Goal: Task Accomplishment & Management: Use online tool/utility

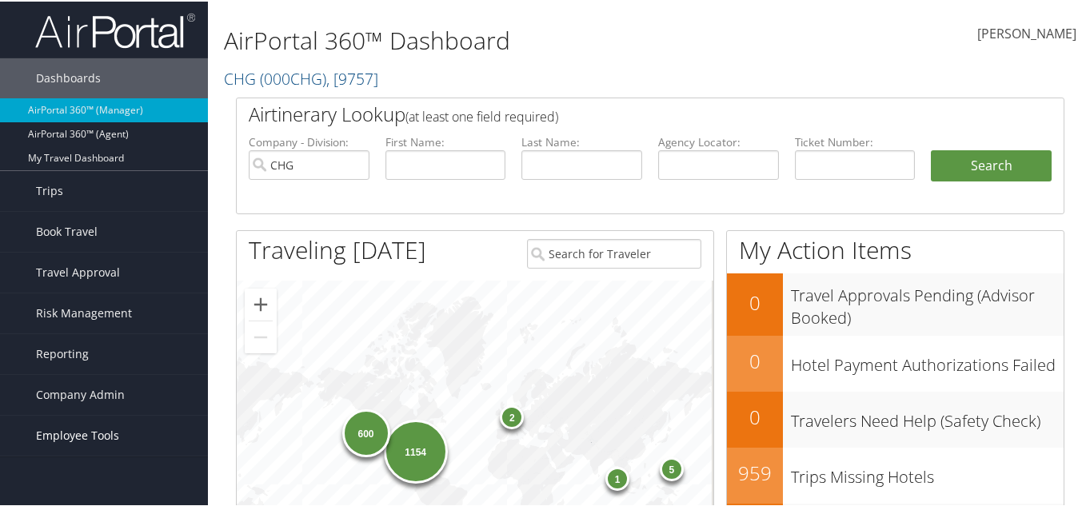
click at [81, 434] on span "Employee Tools" at bounding box center [77, 434] width 83 height 40
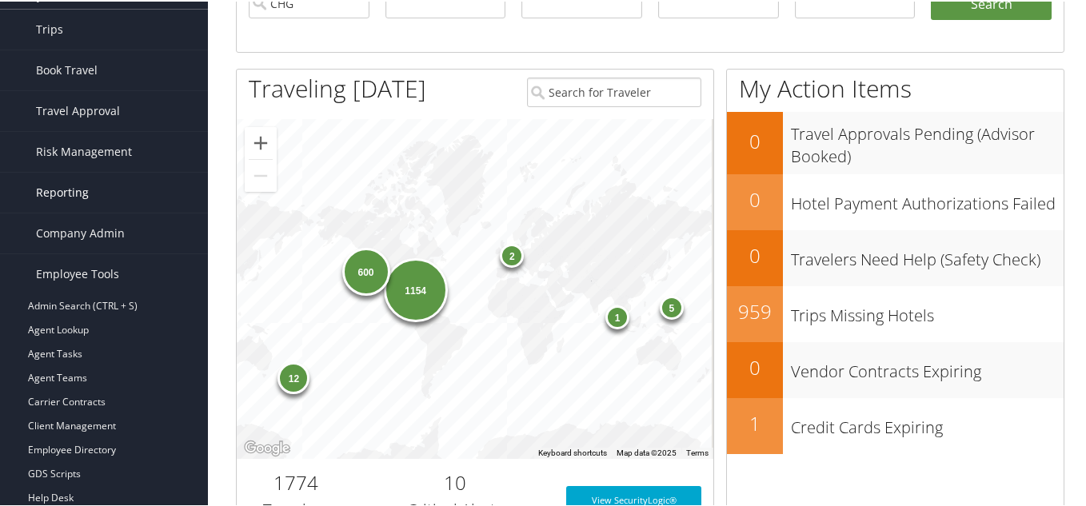
scroll to position [160, 0]
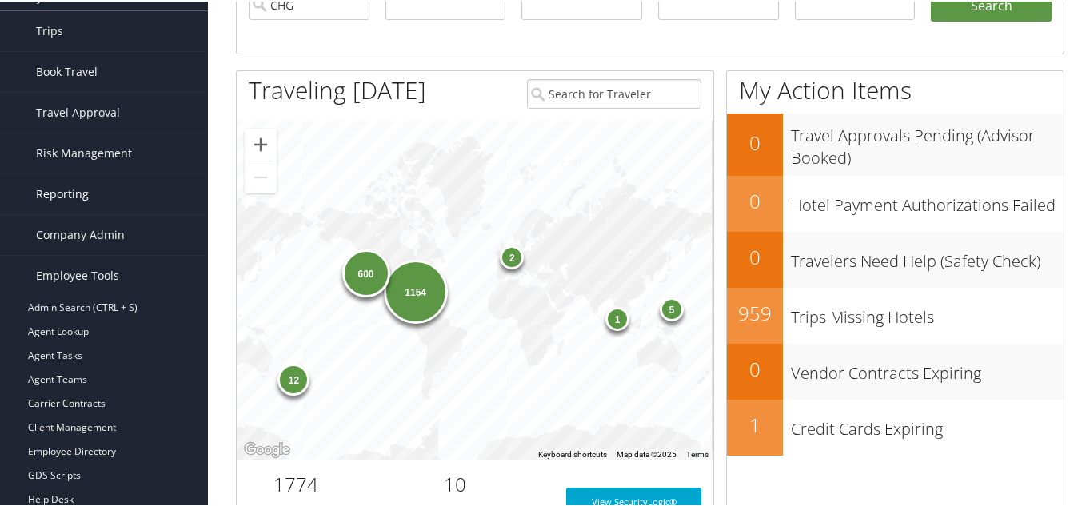
click at [88, 204] on link "Reporting" at bounding box center [104, 193] width 208 height 40
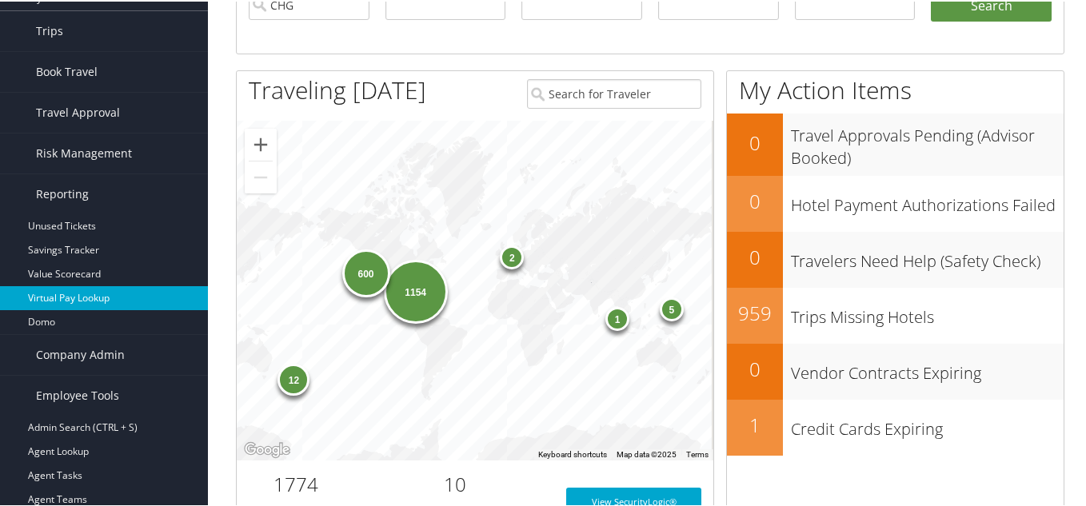
click at [87, 290] on link "Virtual Pay Lookup" at bounding box center [104, 297] width 208 height 24
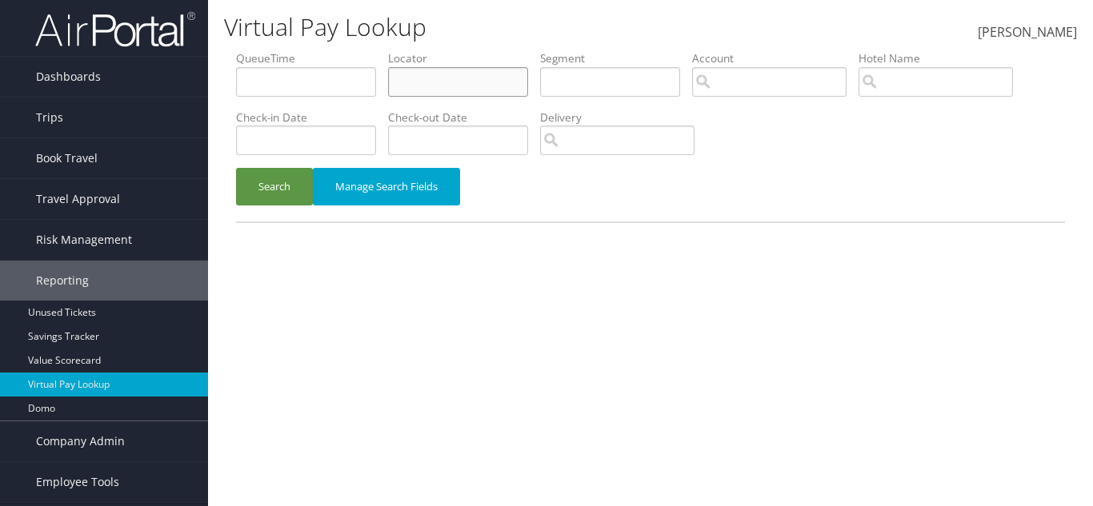
click at [475, 78] on input "text" at bounding box center [458, 82] width 140 height 30
paste input "jacob.bailey@hyatt.com"
type input "jacob.bailey@hyatt.com"
drag, startPoint x: 524, startPoint y: 83, endPoint x: 378, endPoint y: 90, distance: 146.5
click at [378, 50] on ul "QueueTime Locator jacob.bailey@hyatt.com Segment Account Traveler Hotel Name Ch…" at bounding box center [650, 50] width 829 height 0
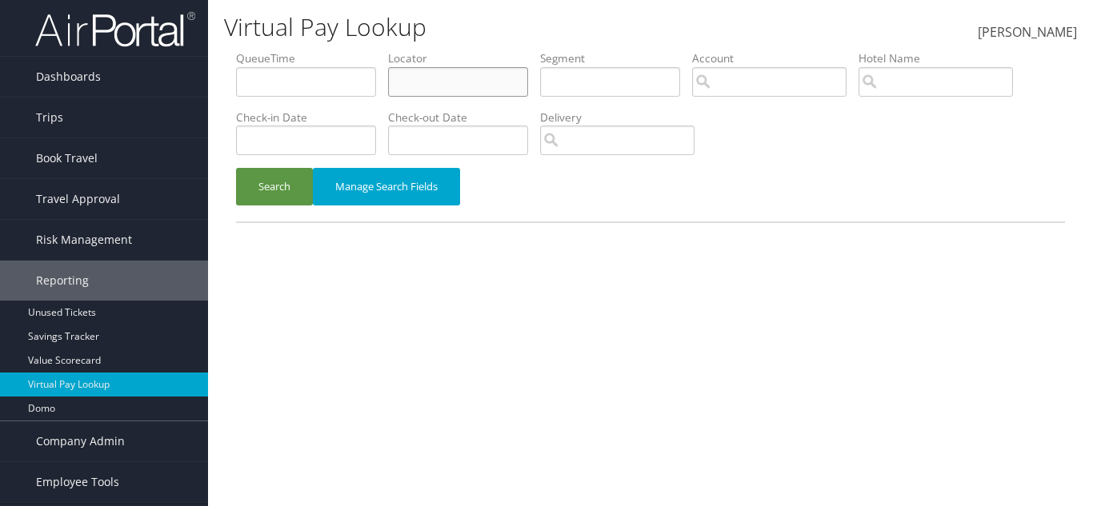
click at [467, 89] on input "text" at bounding box center [458, 82] width 140 height 30
paste input "HCJSMO"
type input "HCJSMO"
click at [272, 194] on button "Search" at bounding box center [274, 187] width 77 height 38
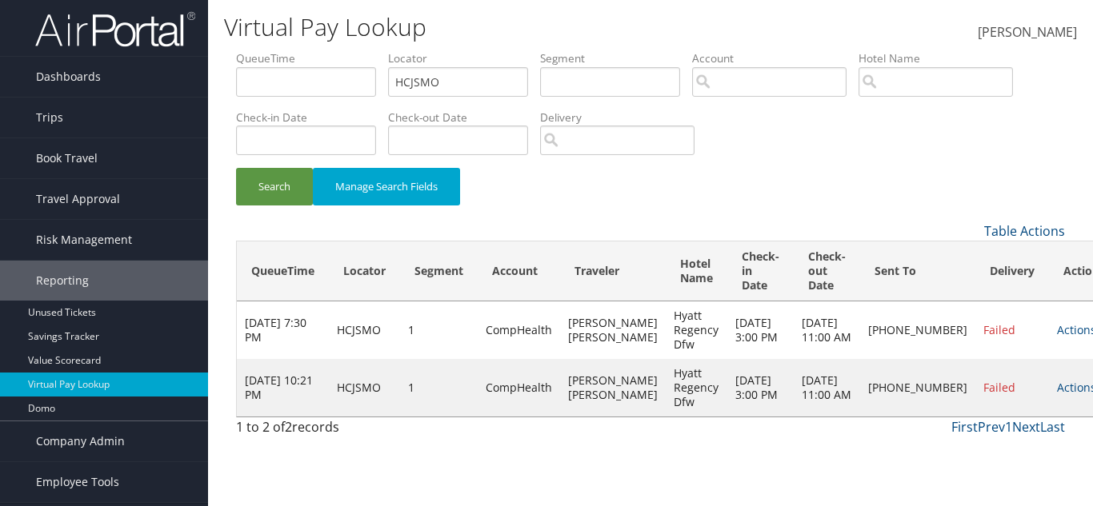
drag, startPoint x: 293, startPoint y: 408, endPoint x: 577, endPoint y: 408, distance: 283.9
click at [375, 408] on tr "Aug 30, 2025 10:21 PM HCJSMO 1 CompHealth FERNANDEZ SALVADOR CAMILO Hyatt Regen…" at bounding box center [678, 388] width 882 height 58
click at [1057, 395] on link "Actions" at bounding box center [1076, 387] width 39 height 15
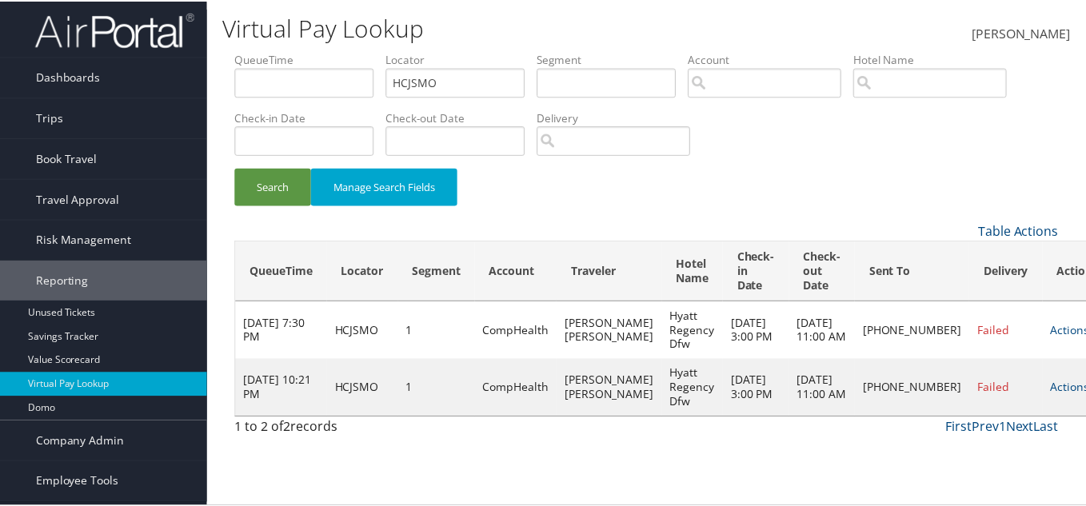
scroll to position [19, 0]
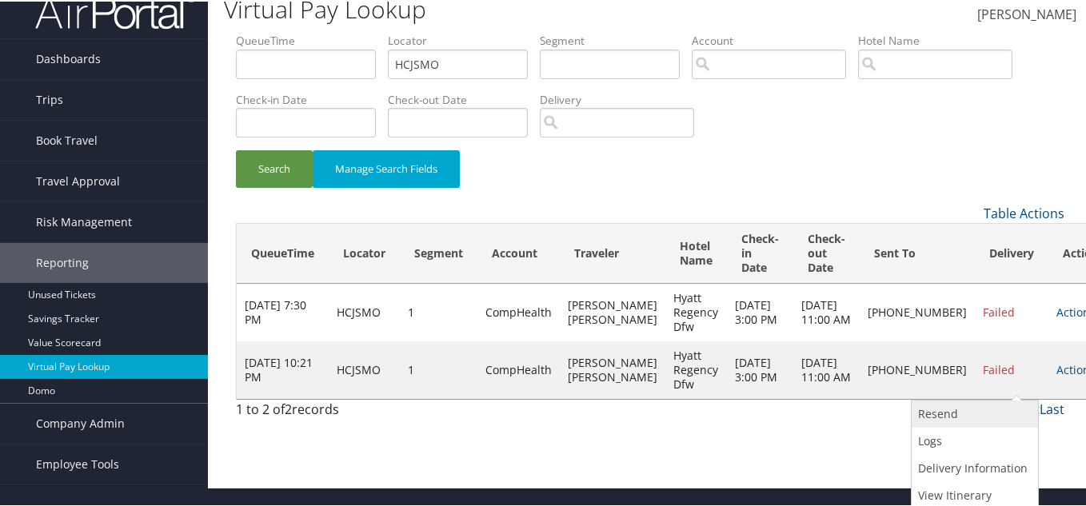
click at [970, 413] on link "Resend" at bounding box center [973, 412] width 122 height 27
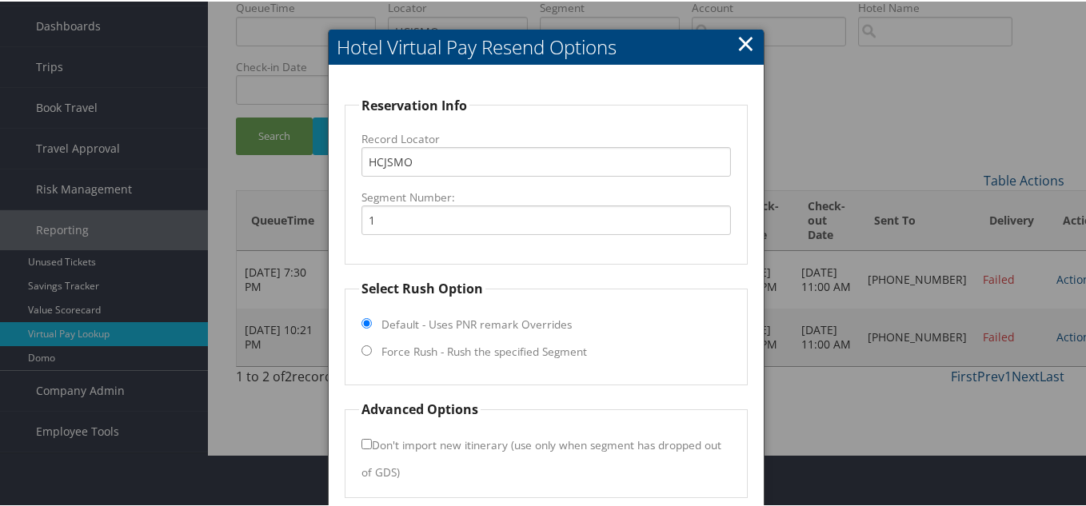
scroll to position [80, 0]
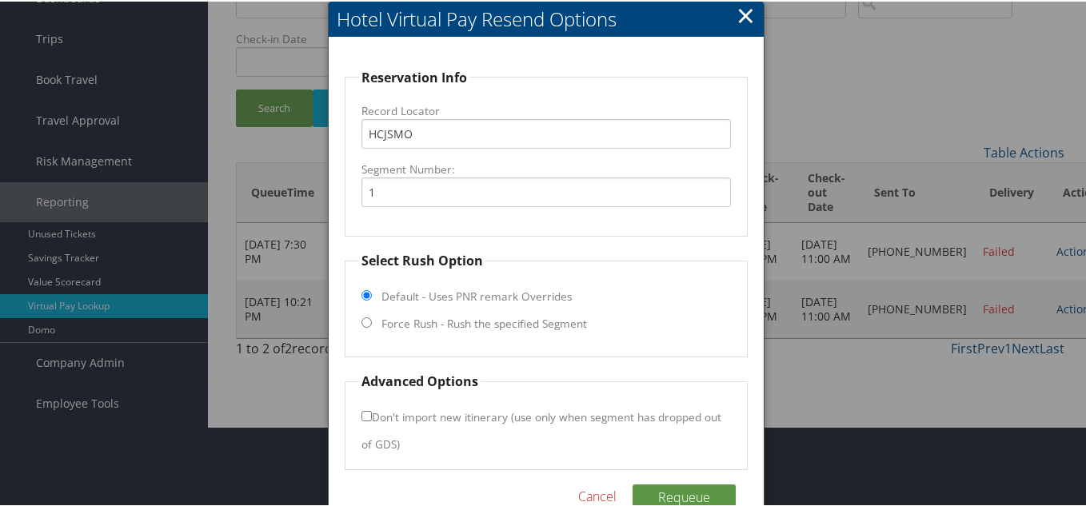
click at [366, 322] on input "Force Rush - Rush the specified Segment" at bounding box center [367, 321] width 10 height 10
radio input "true"
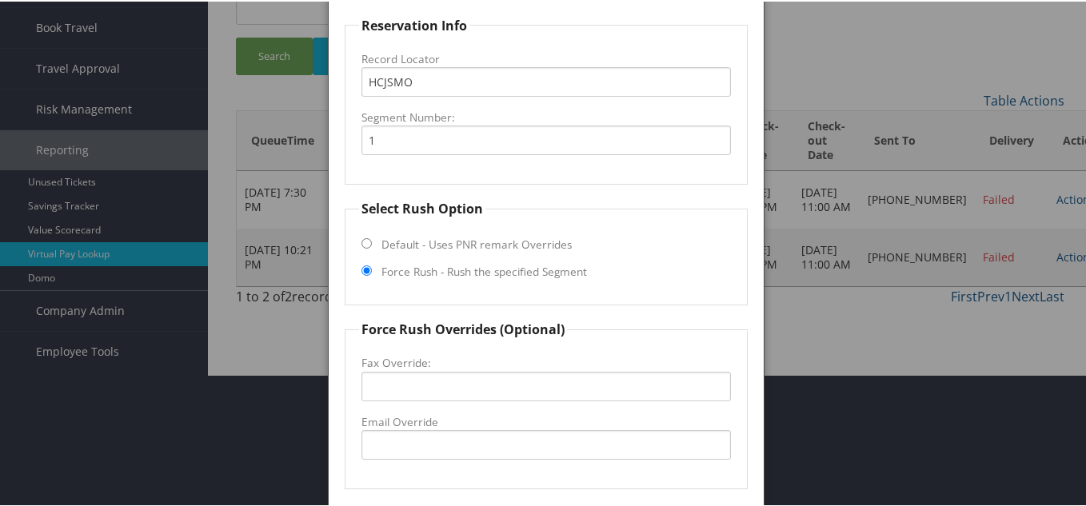
scroll to position [160, 0]
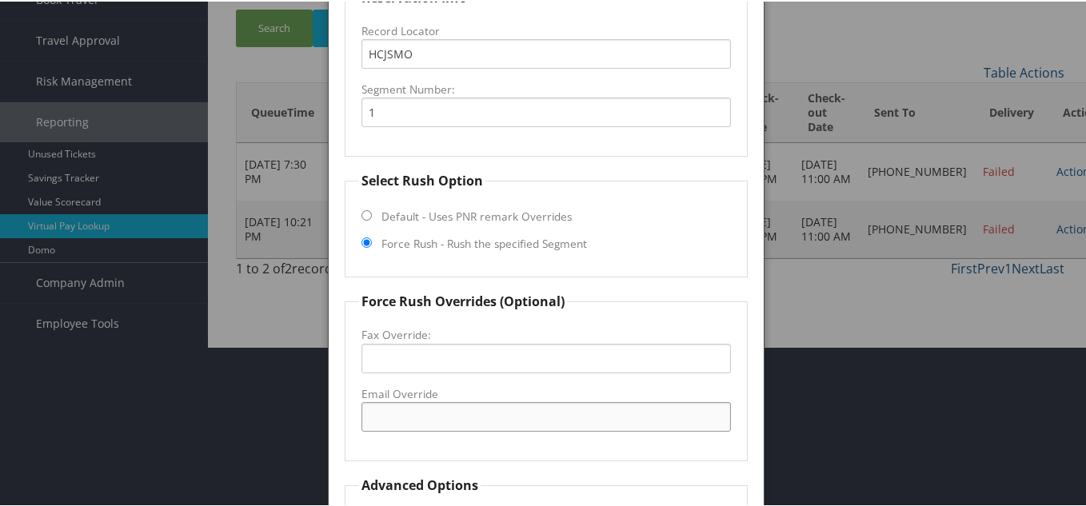
click at [440, 425] on input "Email Override" at bounding box center [547, 416] width 370 height 30
paste input "HCJSMO"
type input "HCJSMO"
drag, startPoint x: 431, startPoint y: 419, endPoint x: 326, endPoint y: 421, distance: 105.6
click at [328, 421] on div "Hotel Virtual Pay Resend Options Reservation Info Record Locator HCJSMO Segment…" at bounding box center [546, 282] width 437 height 725
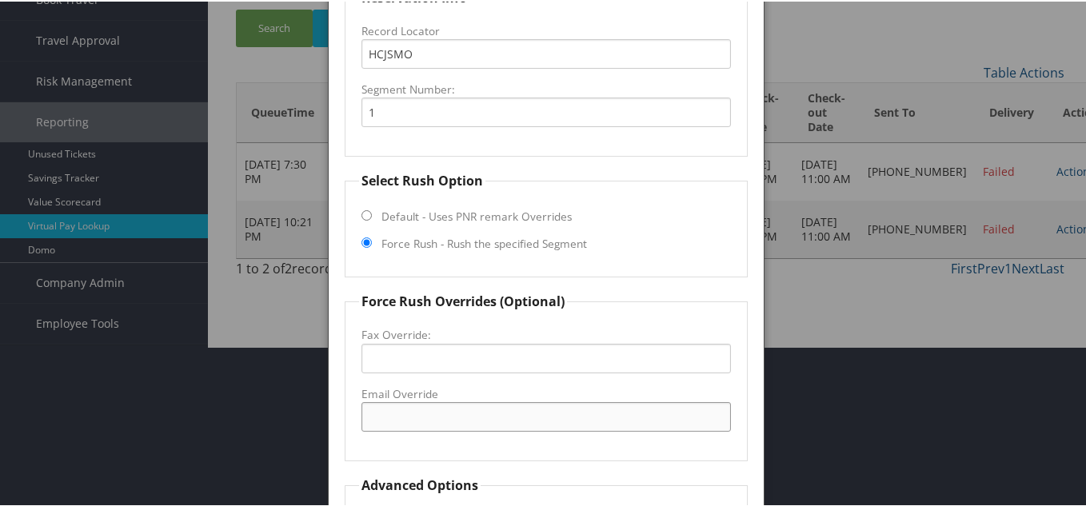
click at [421, 405] on input "Email Override" at bounding box center [547, 416] width 370 height 30
paste input "jacob.bailey@hyatt.com"
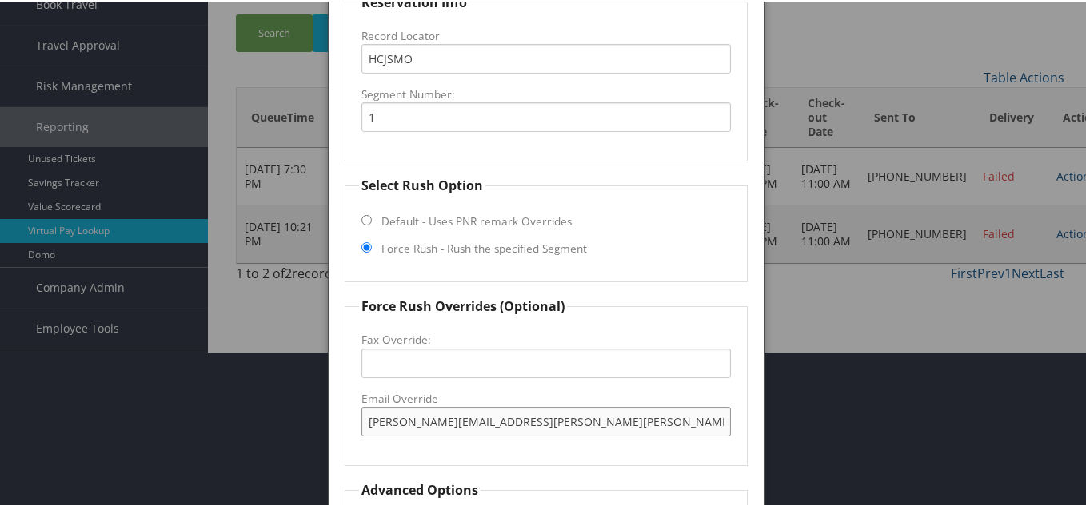
scroll to position [134, 0]
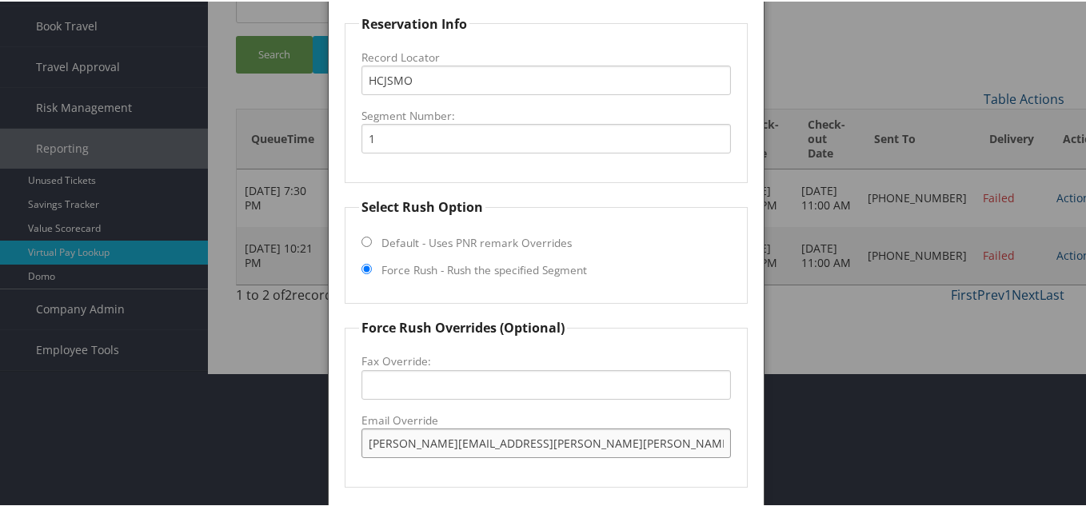
type input "jacob.bailey@hyatt.com"
drag, startPoint x: 518, startPoint y: 449, endPoint x: 350, endPoint y: 440, distance: 169.0
click at [350, 440] on fieldset "Force Rush Overrides (Optional) Fax Override: Email Override jacob.bailey@hyatt…" at bounding box center [546, 402] width 403 height 170
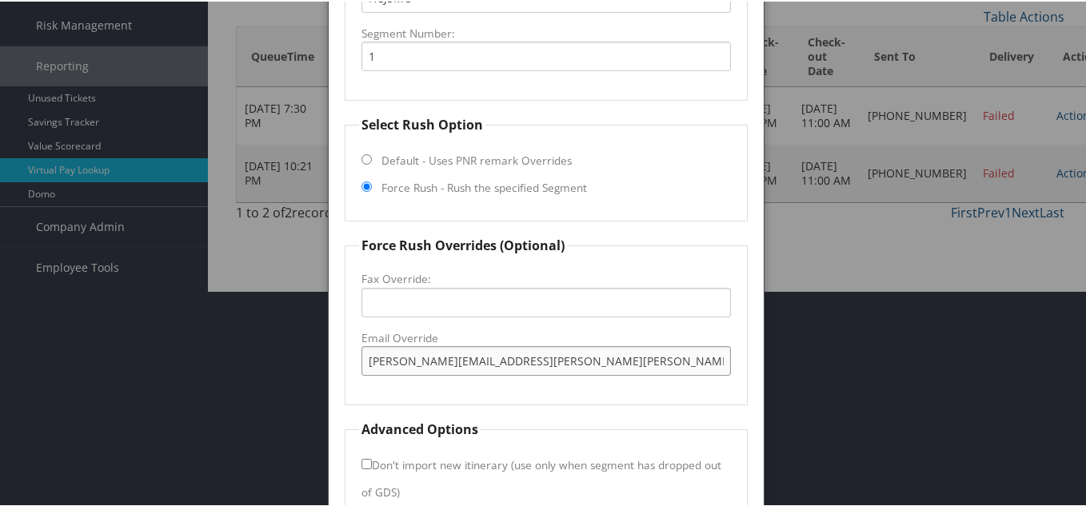
scroll to position [294, 0]
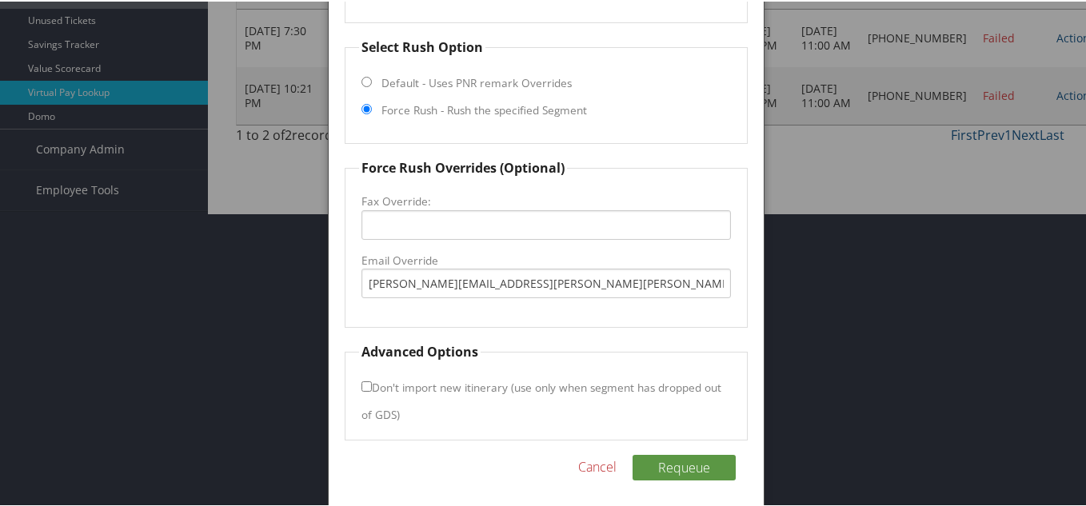
click at [604, 466] on link "Cancel" at bounding box center [597, 465] width 38 height 19
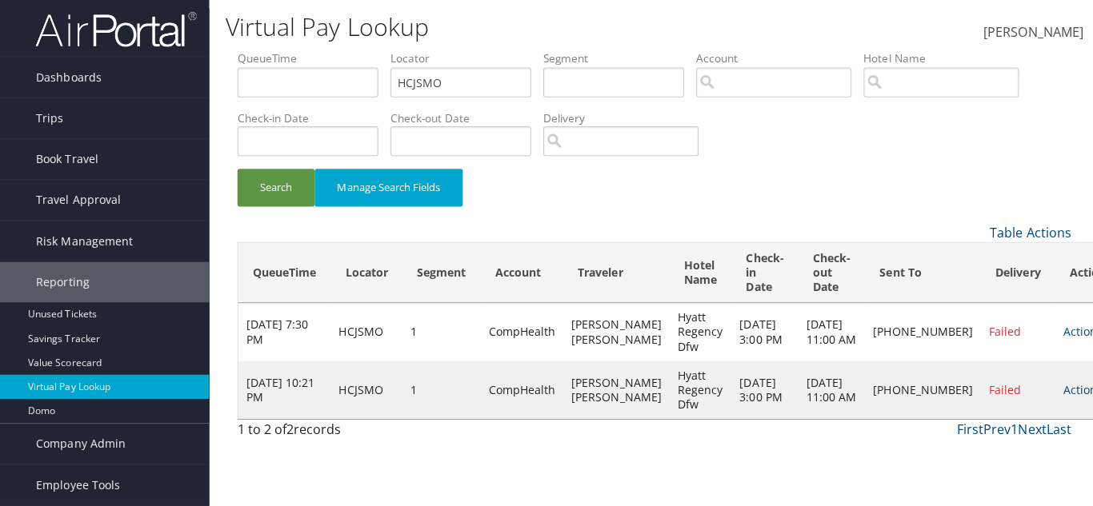
scroll to position [0, 0]
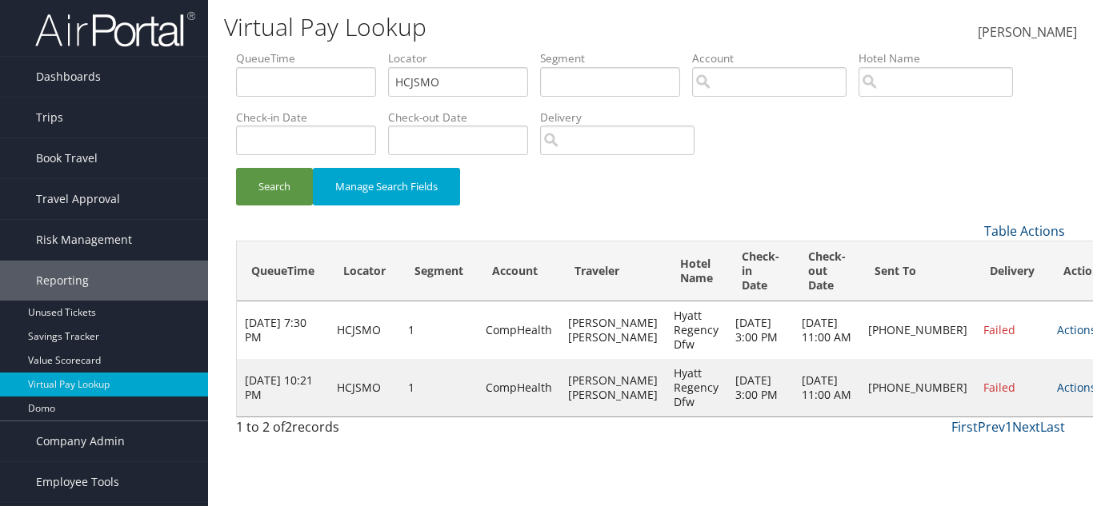
click at [1057, 395] on link "Actions" at bounding box center [1076, 387] width 39 height 15
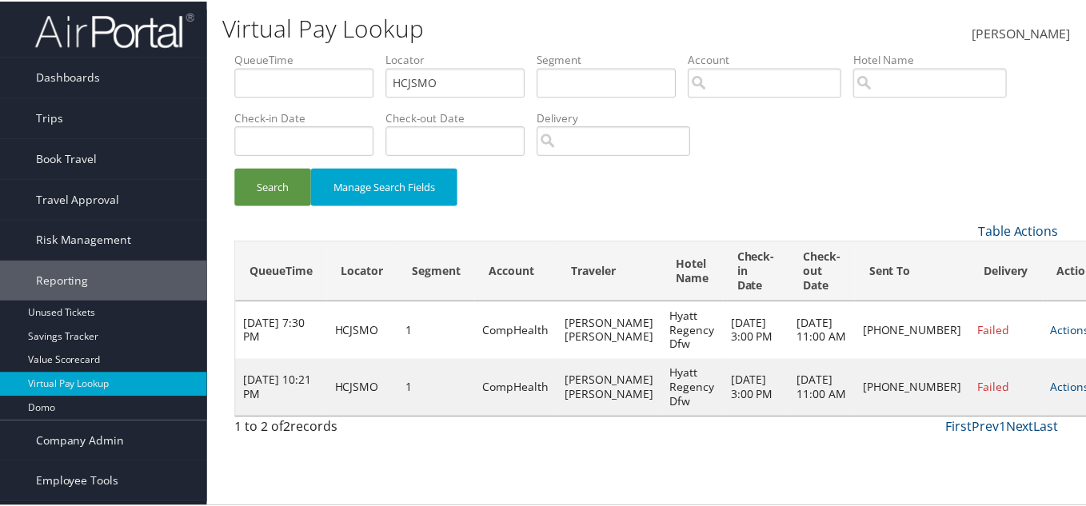
scroll to position [19, 0]
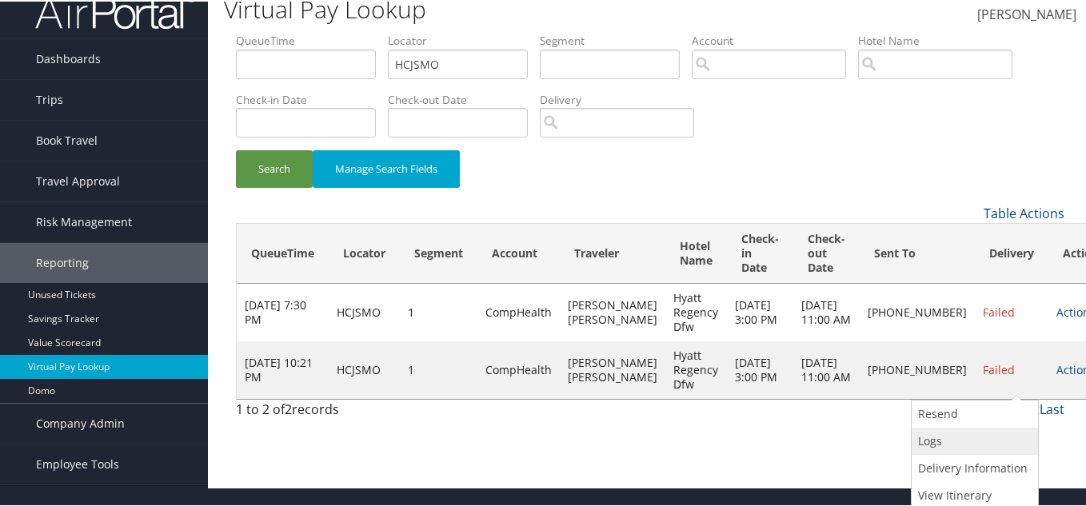
click at [925, 436] on link "Logs" at bounding box center [973, 439] width 122 height 27
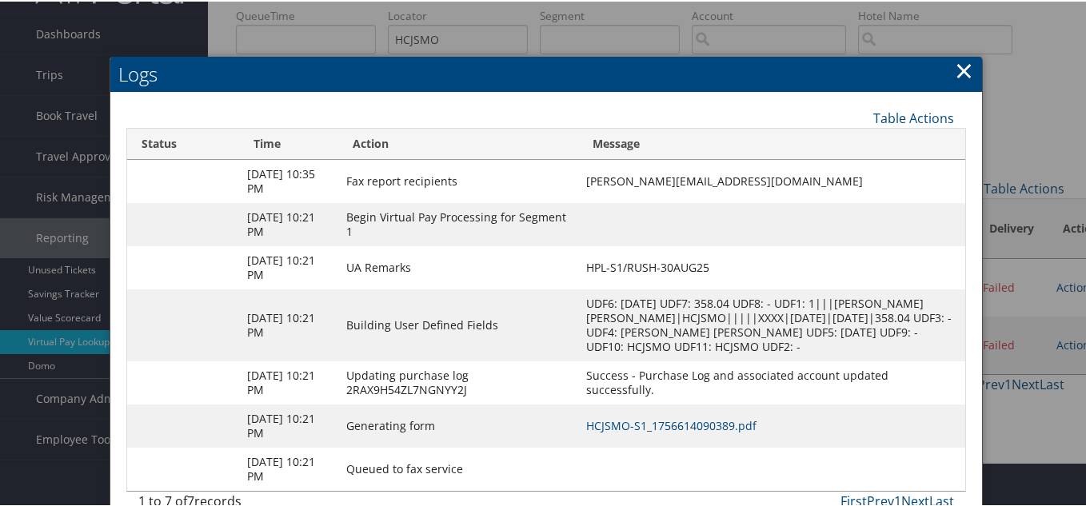
scroll to position [86, 0]
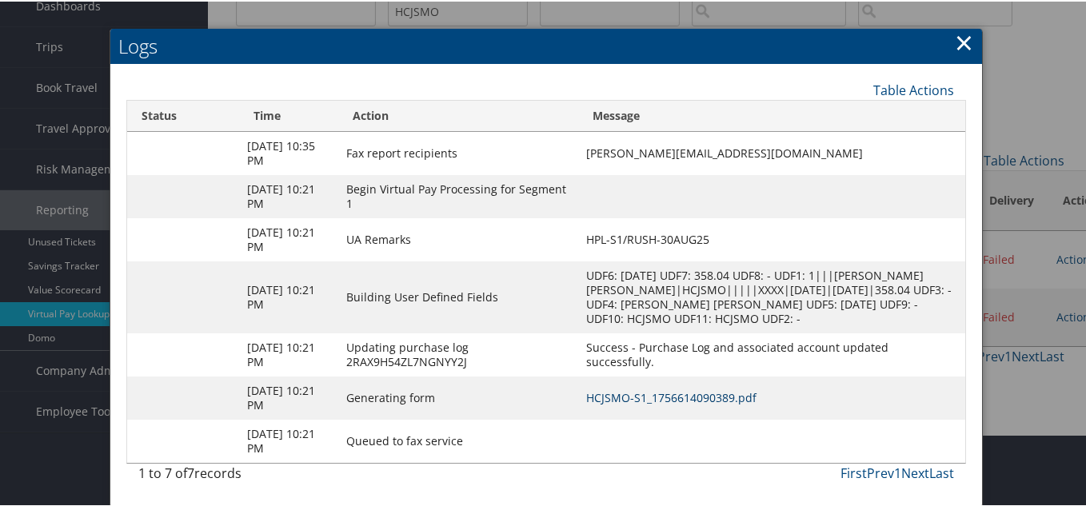
click at [697, 401] on link "HCJSMO-S1_1756614090389.pdf" at bounding box center [671, 396] width 170 height 15
